Goal: Task Accomplishment & Management: Manage account settings

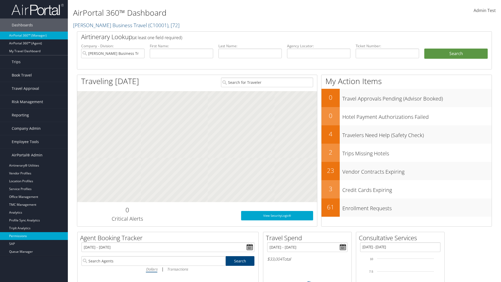
click at [34, 236] on link "Permissions" at bounding box center [34, 236] width 68 height 8
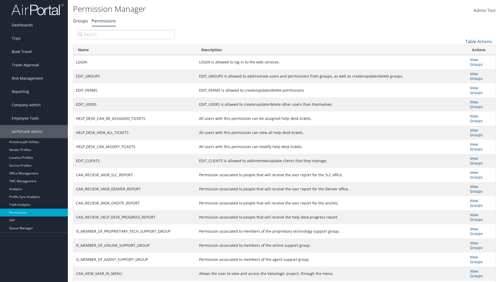
click at [479, 41] on link "Table Actions" at bounding box center [479, 42] width 26 height 6
click at [461, 49] on link "New Record" at bounding box center [461, 49] width 69 height 9
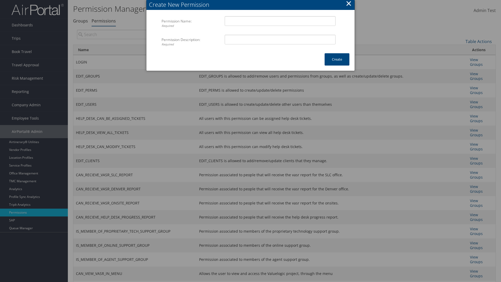
click at [349, 4] on button "×" at bounding box center [349, 3] width 6 height 10
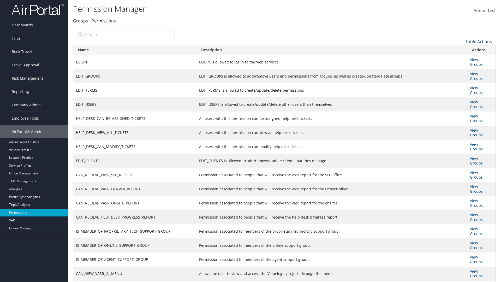
click at [479, 41] on link "Table Actions" at bounding box center [479, 42] width 26 height 6
click at [461, 67] on link "Column Visibility" at bounding box center [461, 67] width 69 height 9
click at [461, 50] on link "Name" at bounding box center [461, 50] width 69 height 9
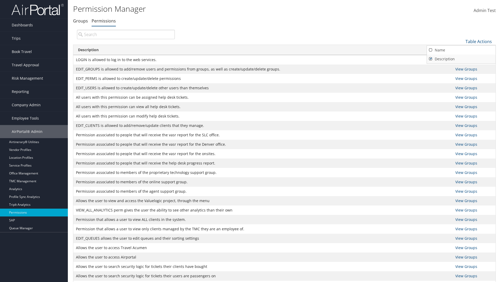
click at [461, 59] on link "Description" at bounding box center [461, 59] width 69 height 9
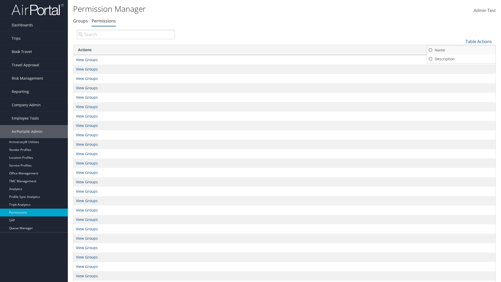
click at [461, 50] on link "Name" at bounding box center [461, 50] width 69 height 9
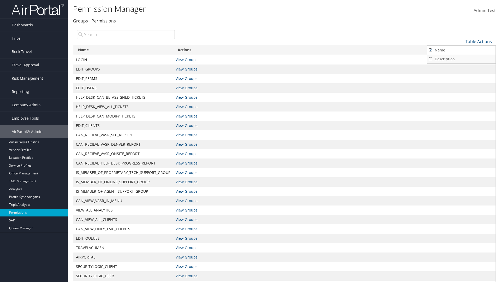
click at [461, 59] on link "Description" at bounding box center [461, 59] width 69 height 9
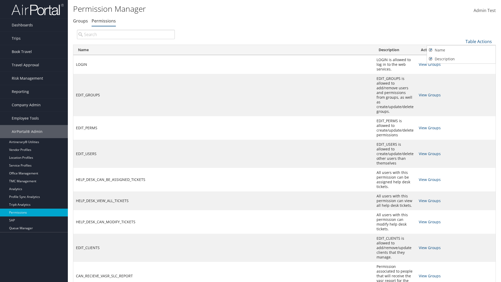
click at [251, 141] on div at bounding box center [250, 141] width 501 height 282
click at [479, 41] on link "Table Actions" at bounding box center [479, 42] width 26 height 6
click at [461, 76] on link "Page Length" at bounding box center [461, 76] width 69 height 9
click at [479, 41] on link "Table Actions" at bounding box center [479, 42] width 26 height 6
click at [461, 76] on link "Page Length" at bounding box center [461, 76] width 69 height 9
